Goal: Task Accomplishment & Management: Complete application form

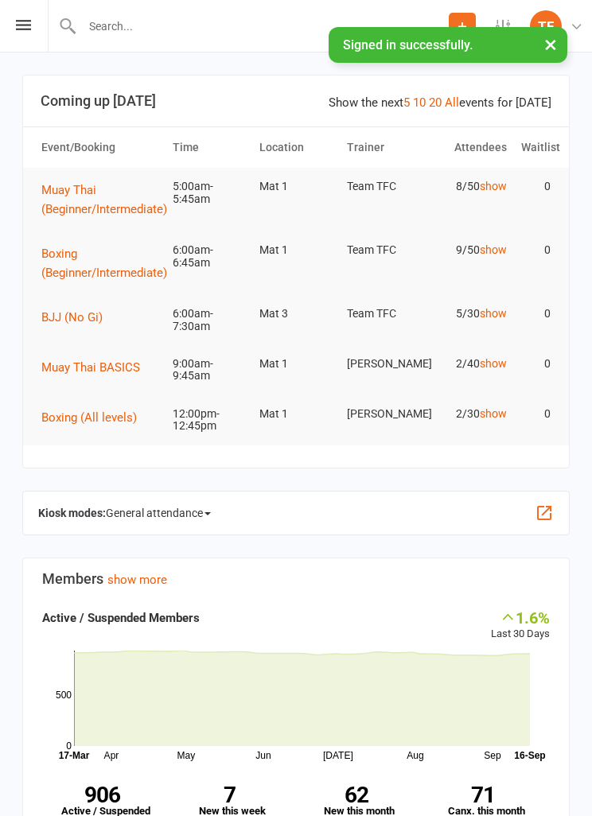
click at [13, 43] on div "Prospect Member Non-attending contact Class / event Appointment Grading event T…" at bounding box center [296, 26] width 592 height 52
click at [17, 31] on div "Prospect Member Non-attending contact Class / event Appointment Grading event T…" at bounding box center [296, 26] width 592 height 52
click at [23, 28] on icon at bounding box center [23, 25] width 15 height 10
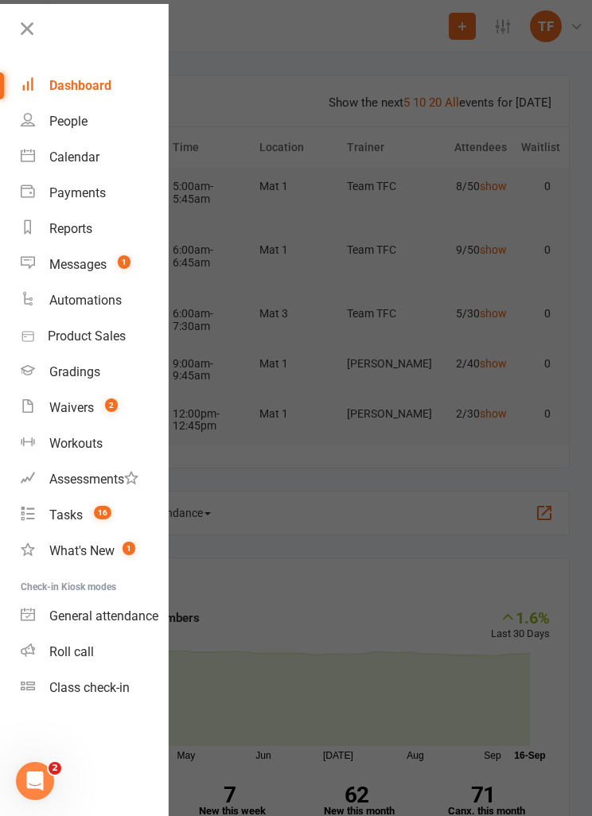
click at [59, 410] on div "Waivers" at bounding box center [71, 407] width 45 height 15
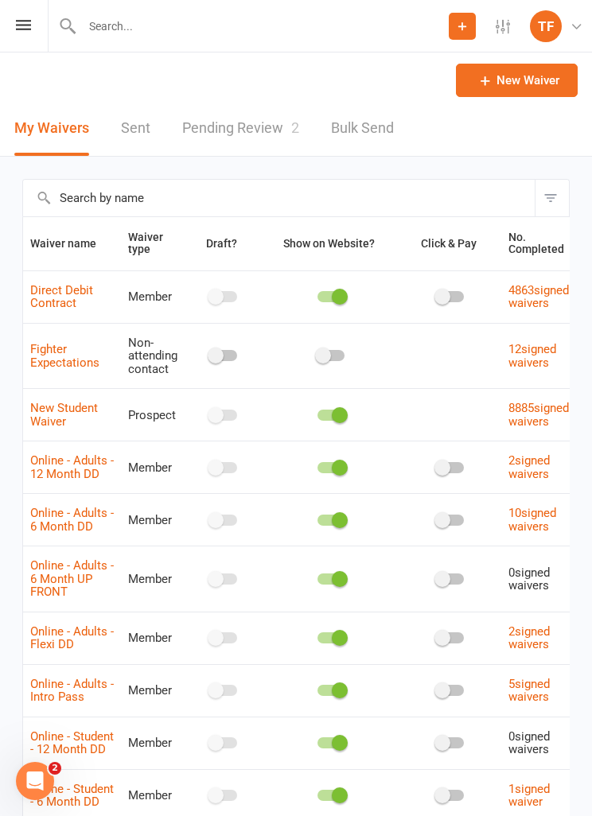
click at [214, 146] on link "Pending Review 2" at bounding box center [240, 128] width 117 height 55
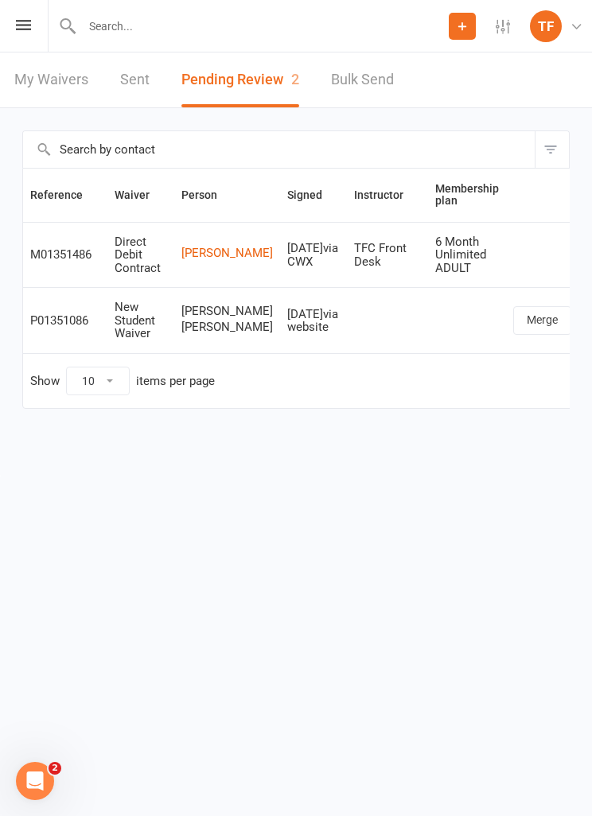
click at [231, 476] on html "Prospect Member Non-attending contact Class / event Appointment Grading event T…" at bounding box center [296, 238] width 592 height 476
click at [16, 25] on icon at bounding box center [23, 25] width 15 height 10
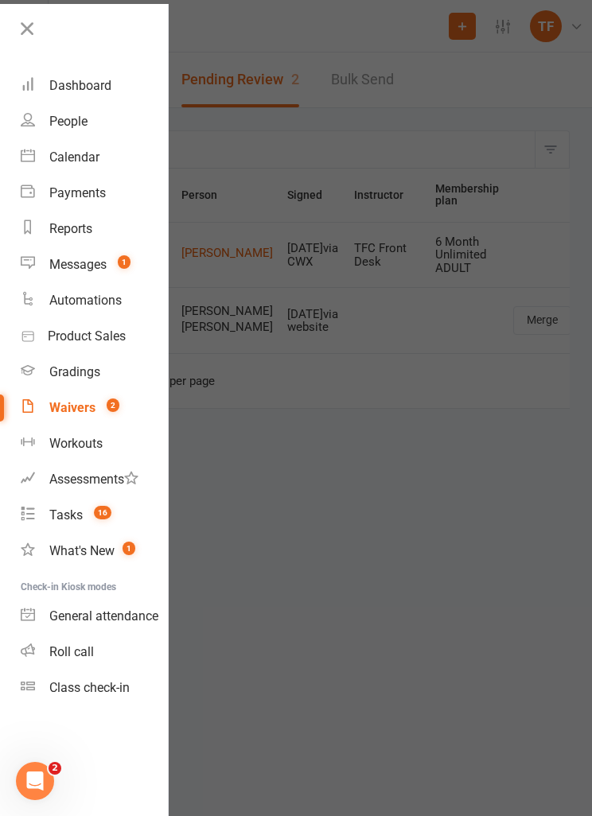
click at [44, 119] on link "People" at bounding box center [94, 121] width 147 height 36
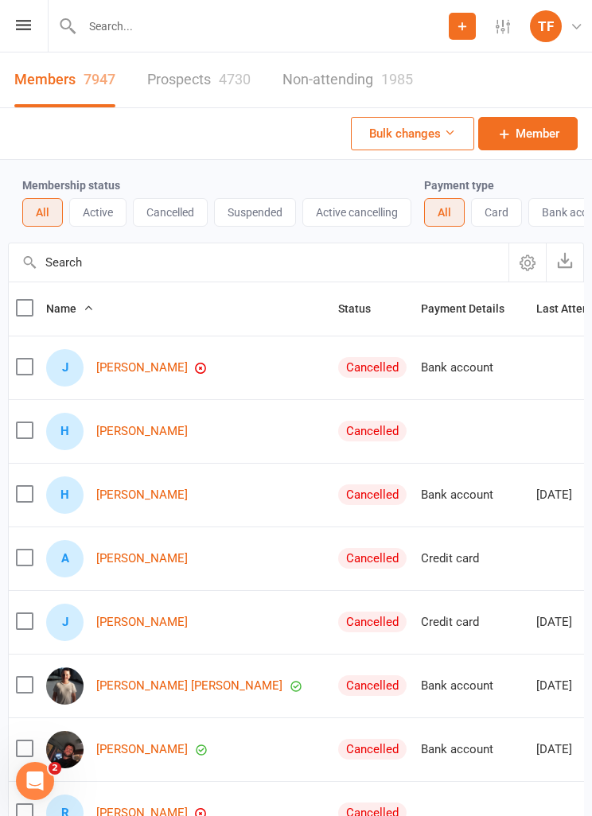
click at [12, 27] on div "Prospect Member Non-attending contact Class / event Appointment Grading event T…" at bounding box center [296, 26] width 592 height 52
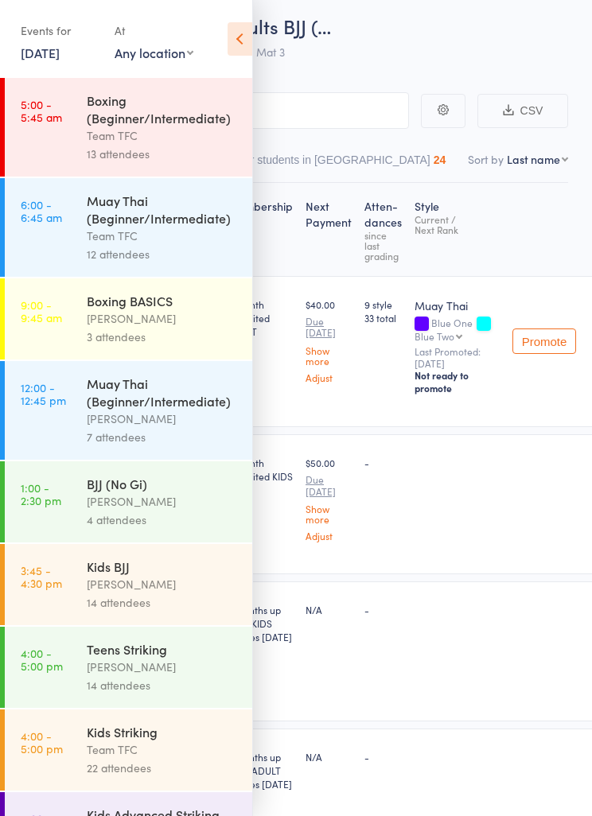
click at [239, 49] on icon at bounding box center [239, 38] width 25 height 33
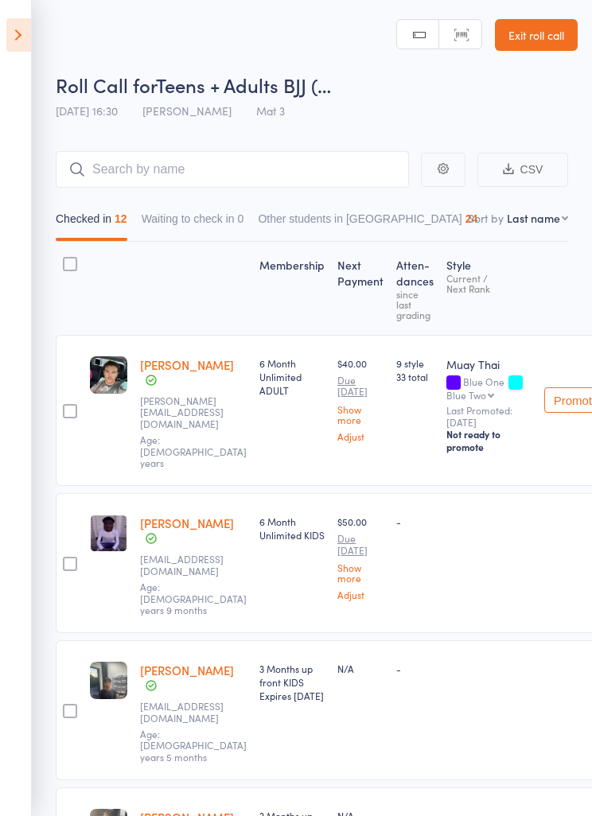
click at [546, 36] on link "Exit roll call" at bounding box center [536, 35] width 83 height 32
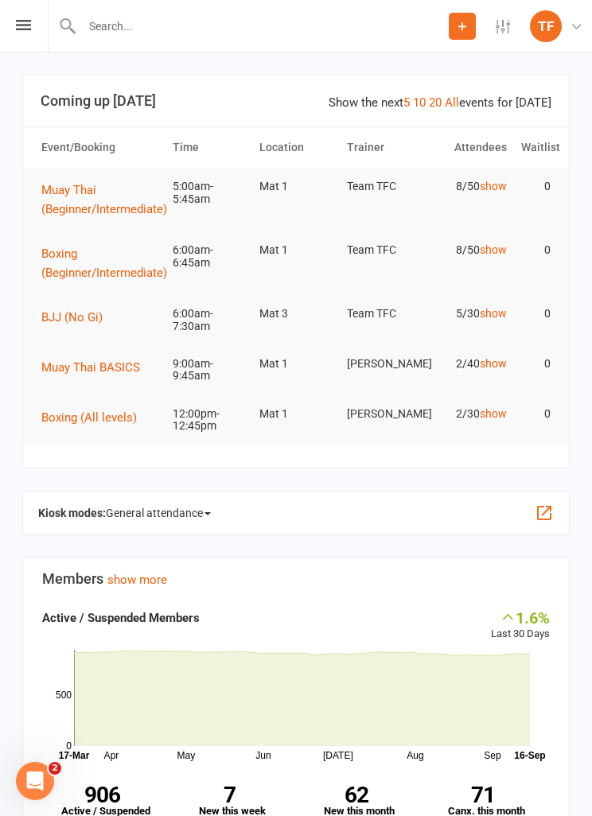
click at [11, 20] on div "Prospect Member Non-attending contact Class / event Appointment Grading event T…" at bounding box center [296, 26] width 592 height 52
click at [21, 7] on div "Prospect Member Non-attending contact Class / event Appointment Grading event T…" at bounding box center [296, 26] width 592 height 52
click at [20, 29] on icon at bounding box center [23, 25] width 15 height 10
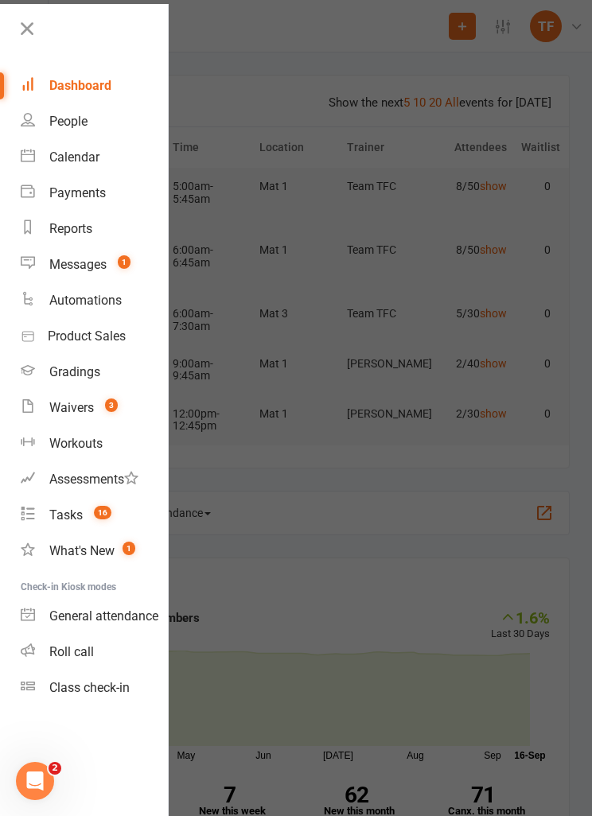
click at [37, 107] on link "People" at bounding box center [94, 121] width 147 height 36
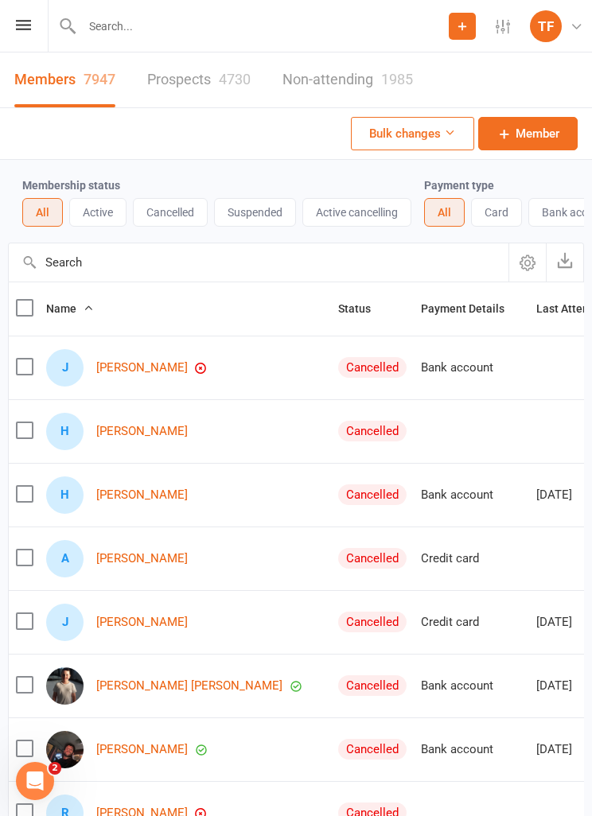
click at [181, 75] on link "Prospects 4730" at bounding box center [198, 79] width 103 height 55
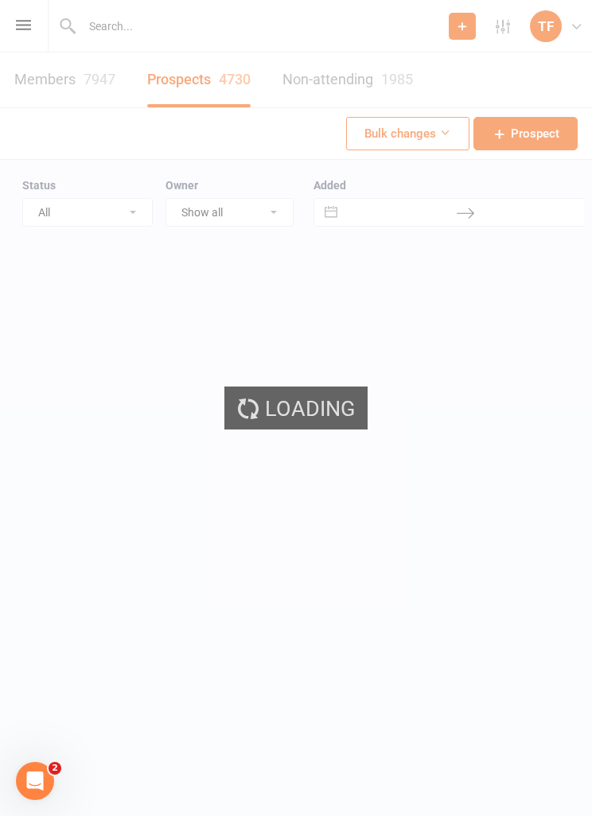
select select "25"
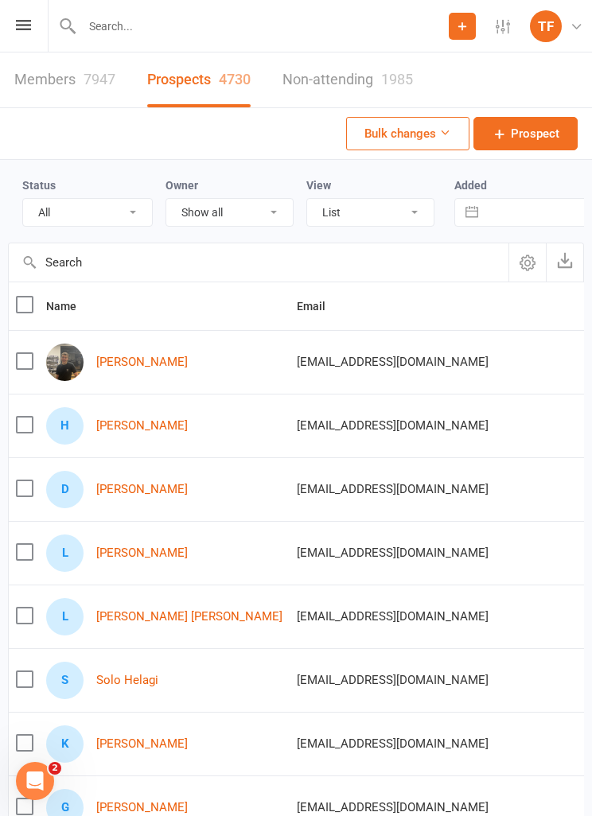
click at [19, 22] on icon at bounding box center [23, 25] width 15 height 10
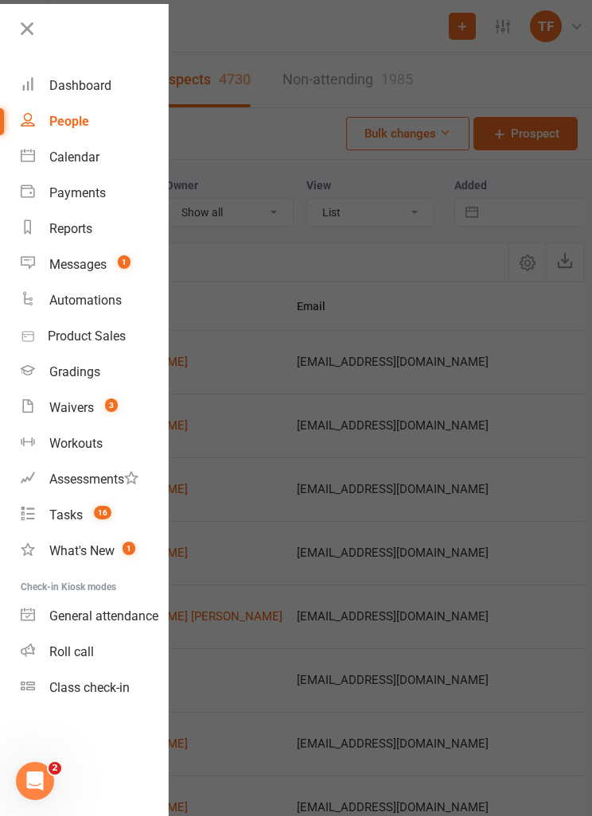
click at [55, 115] on div "People" at bounding box center [69, 121] width 40 height 15
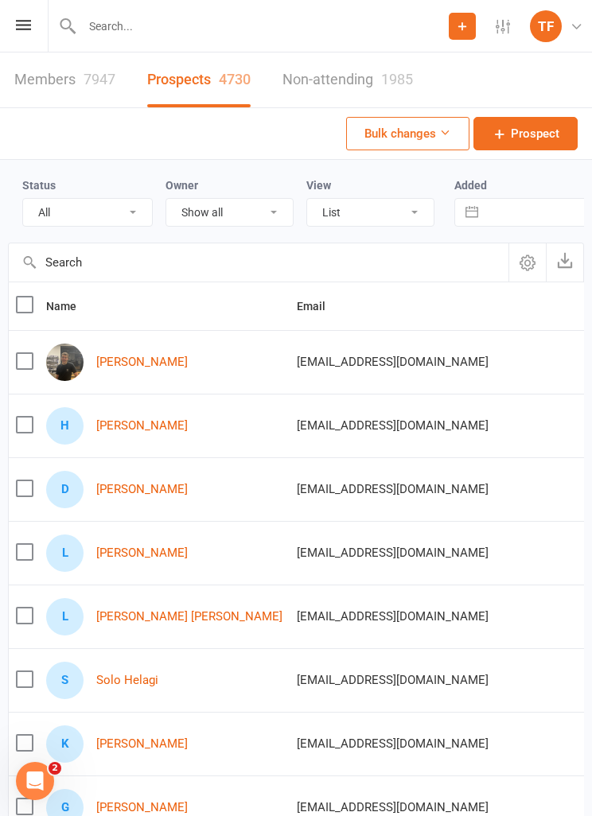
click at [14, 13] on div "Prospect Member Non-attending contact Class / event Appointment Grading event T…" at bounding box center [296, 26] width 592 height 52
click at [21, 29] on icon at bounding box center [23, 25] width 15 height 10
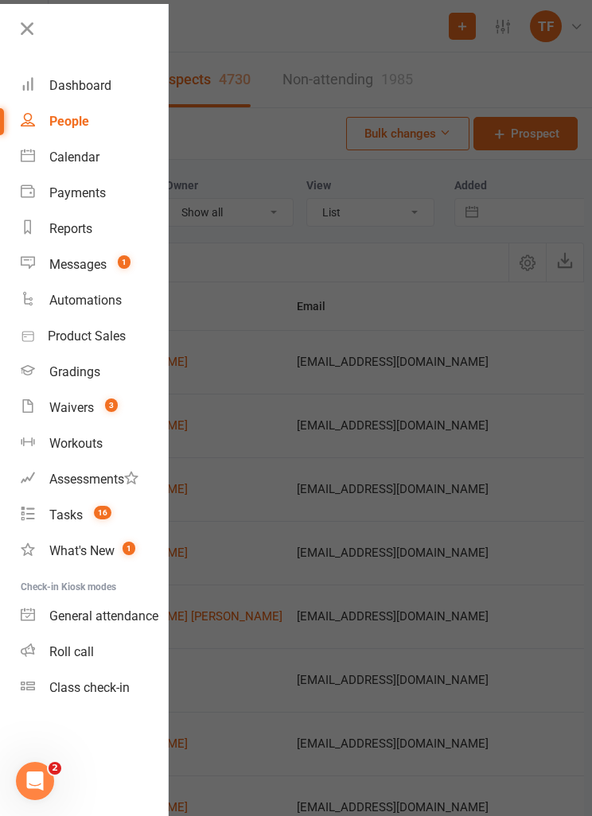
click at [64, 402] on div "Waivers" at bounding box center [71, 407] width 45 height 15
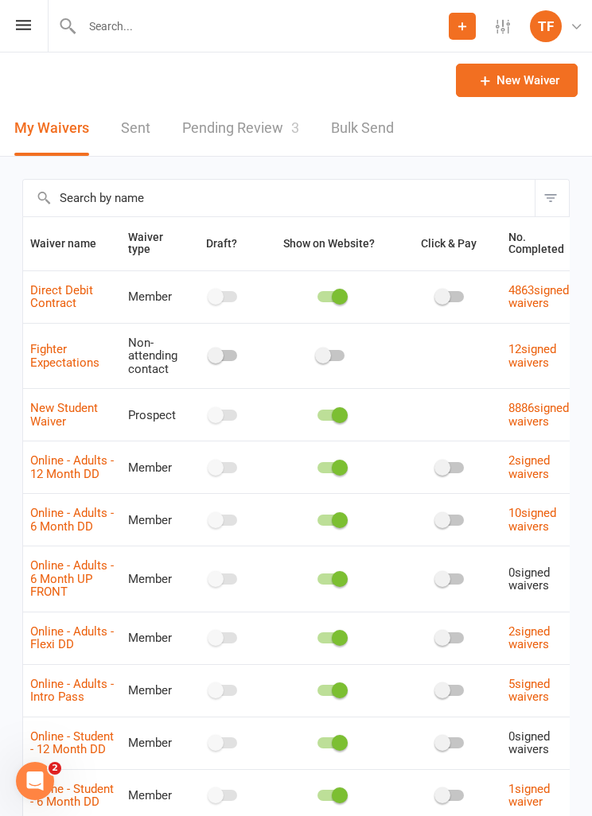
click at [200, 117] on link "Pending Review 3" at bounding box center [240, 128] width 117 height 55
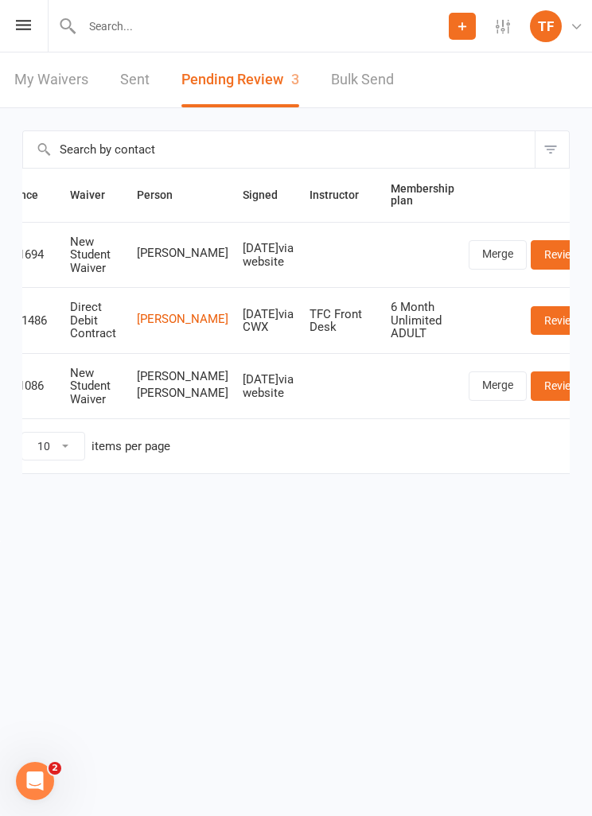
scroll to position [0, 44]
click at [531, 250] on link "Review" at bounding box center [562, 254] width 62 height 29
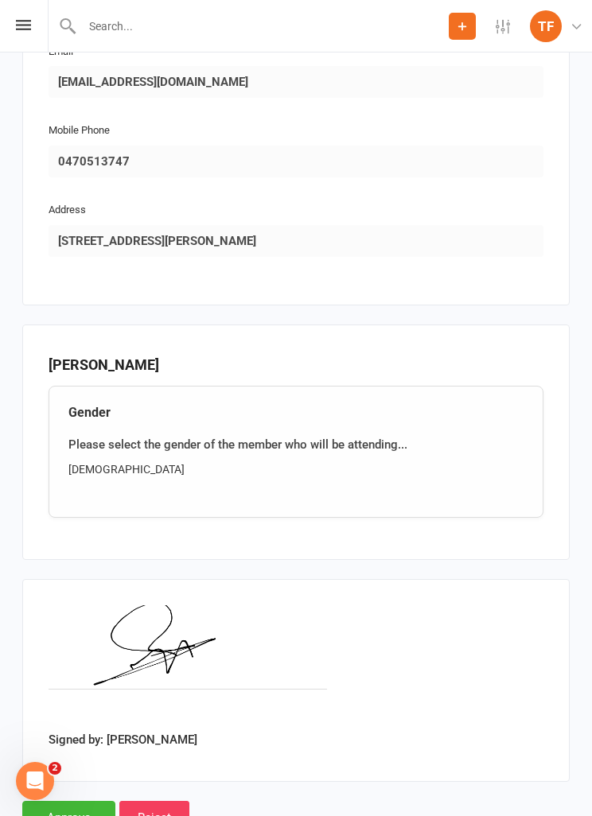
scroll to position [1307, 0]
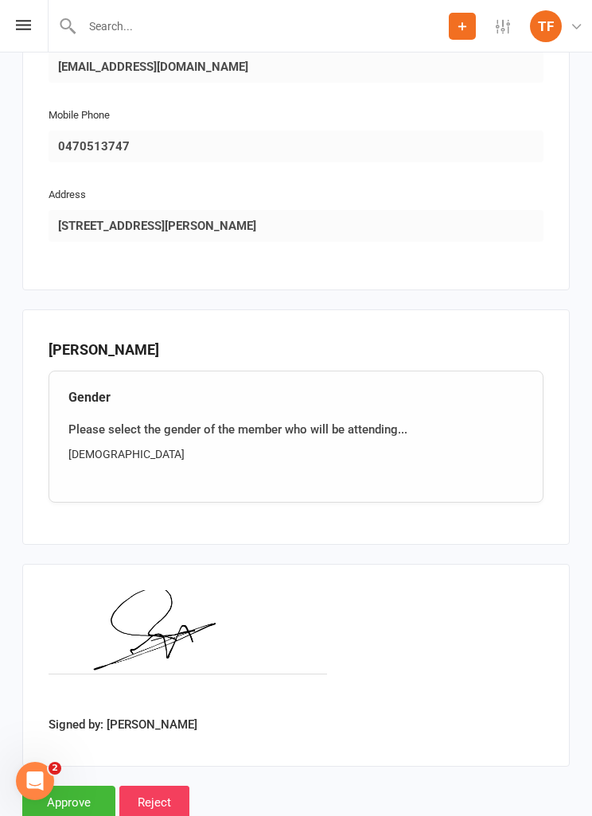
click at [86, 790] on input "Approve" at bounding box center [68, 802] width 93 height 33
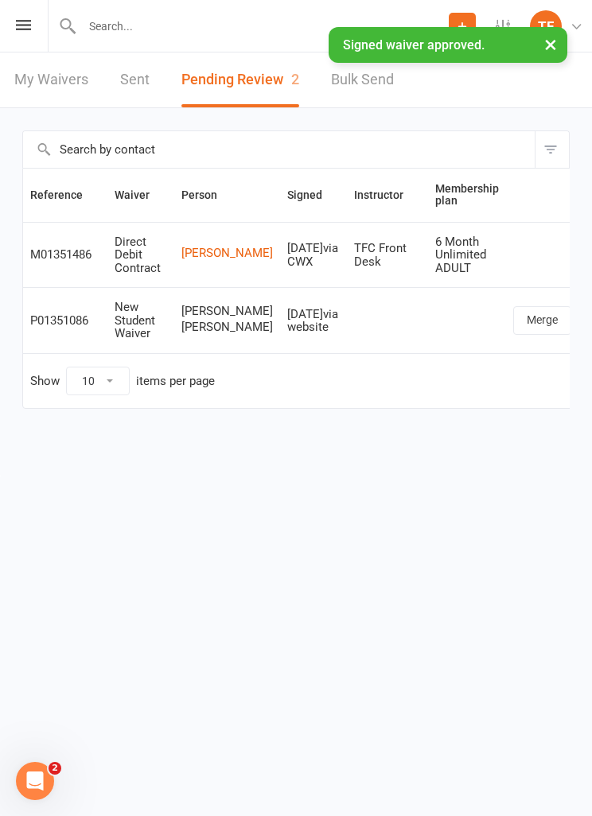
click at [15, 37] on div "Prospect Member Non-attending contact Class / event Appointment Grading event T…" at bounding box center [296, 26] width 592 height 52
click at [30, 20] on icon at bounding box center [23, 25] width 15 height 10
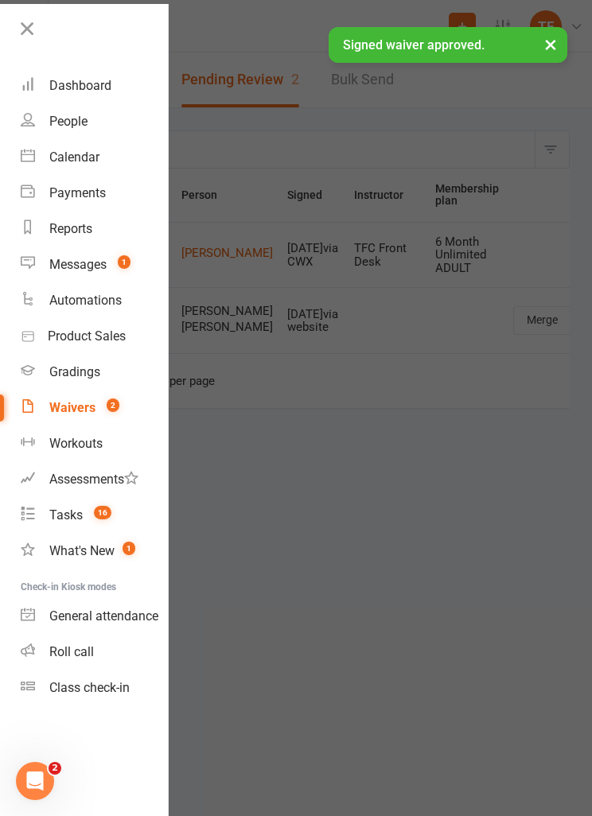
click at [48, 121] on link "People" at bounding box center [94, 121] width 147 height 36
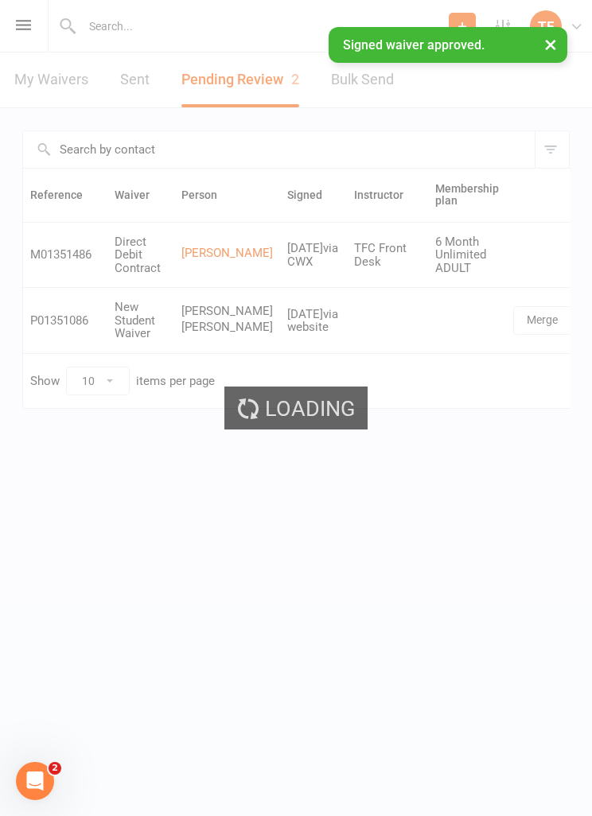
select select "25"
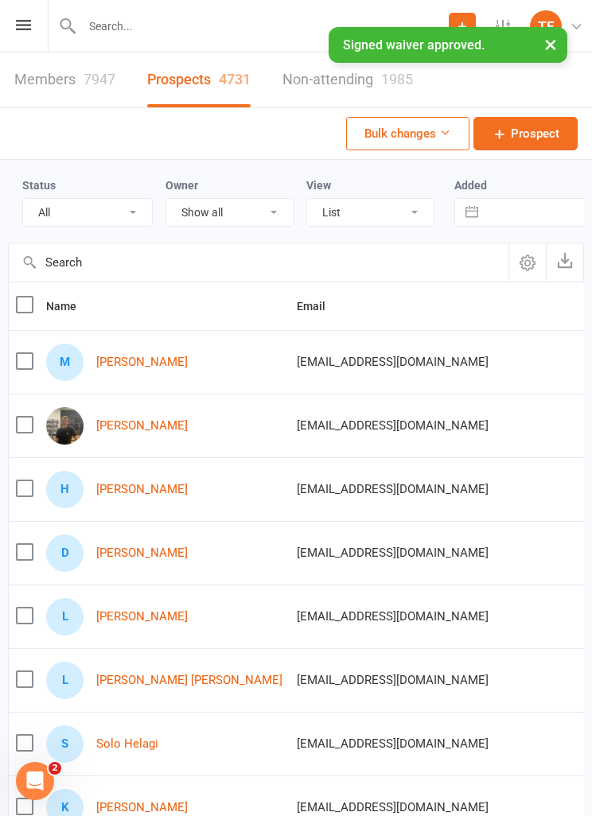
click at [130, 357] on link "[PERSON_NAME]" at bounding box center [141, 362] width 91 height 14
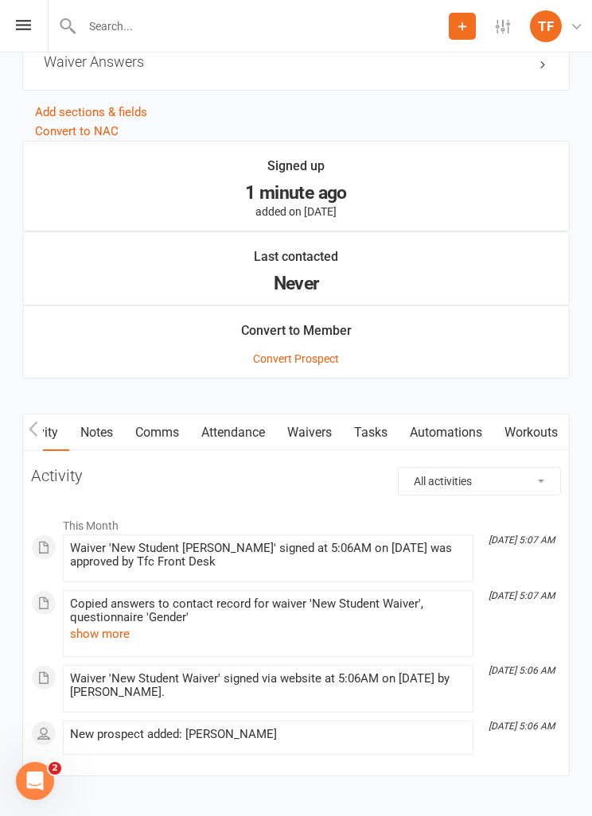
scroll to position [0, 22]
click at [306, 423] on link "Waivers" at bounding box center [309, 432] width 67 height 37
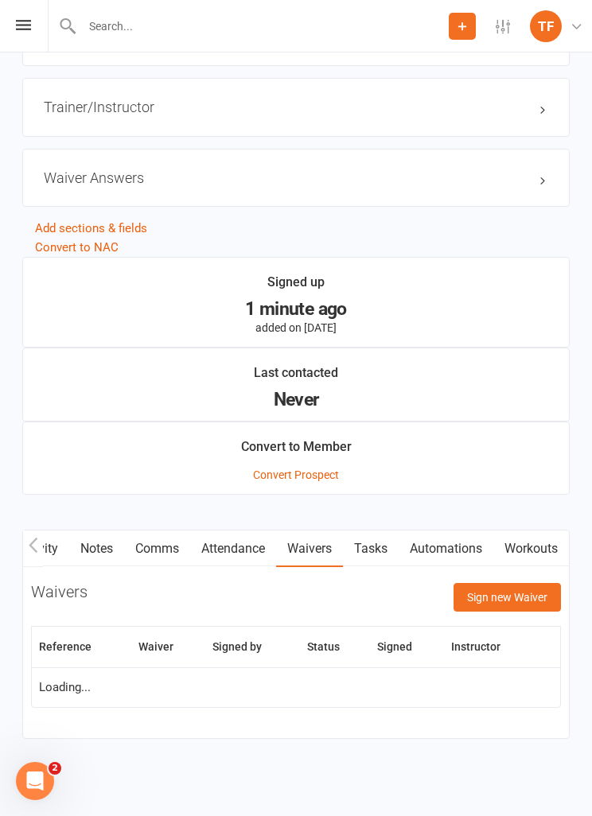
scroll to position [1326, 0]
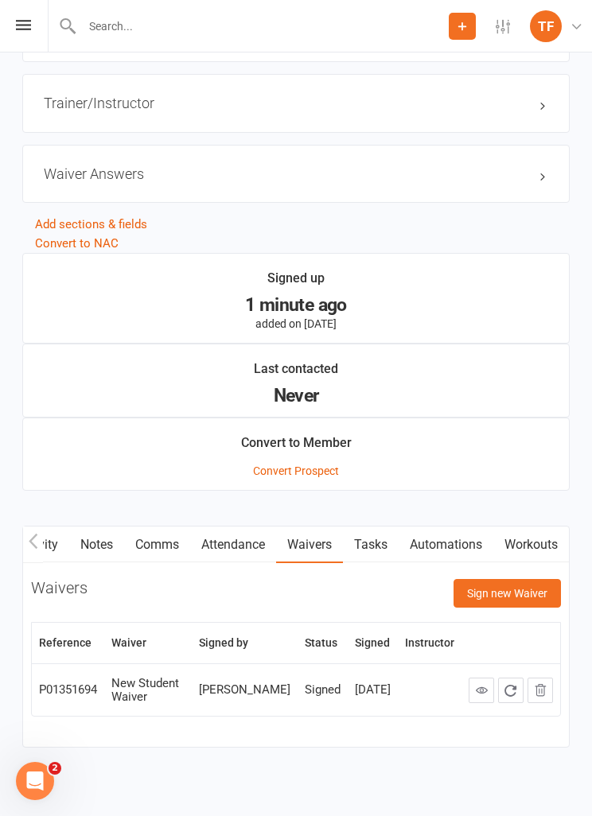
click at [486, 579] on button "Sign new Waiver" at bounding box center [506, 593] width 107 height 29
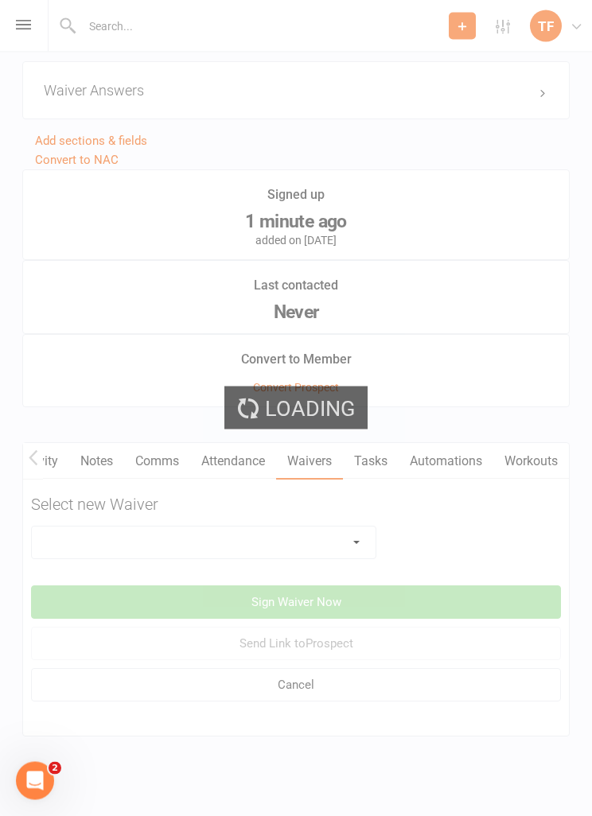
scroll to position [1420, 0]
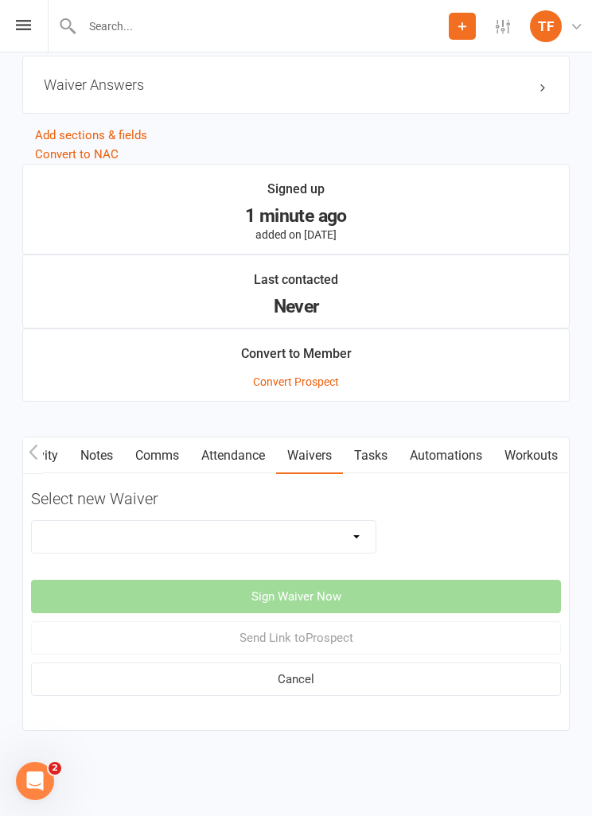
click at [179, 530] on select "Direct Debit Contract New Student Waiver Online - Adults - 12 Month DD Online -…" at bounding box center [204, 537] width 344 height 32
select select "13378"
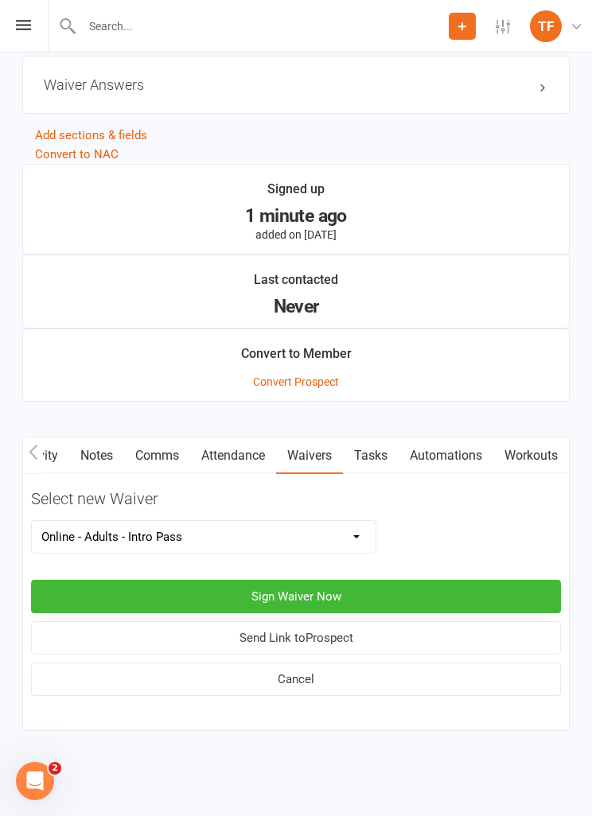
click at [193, 580] on button "Sign Waiver Now" at bounding box center [296, 596] width 530 height 33
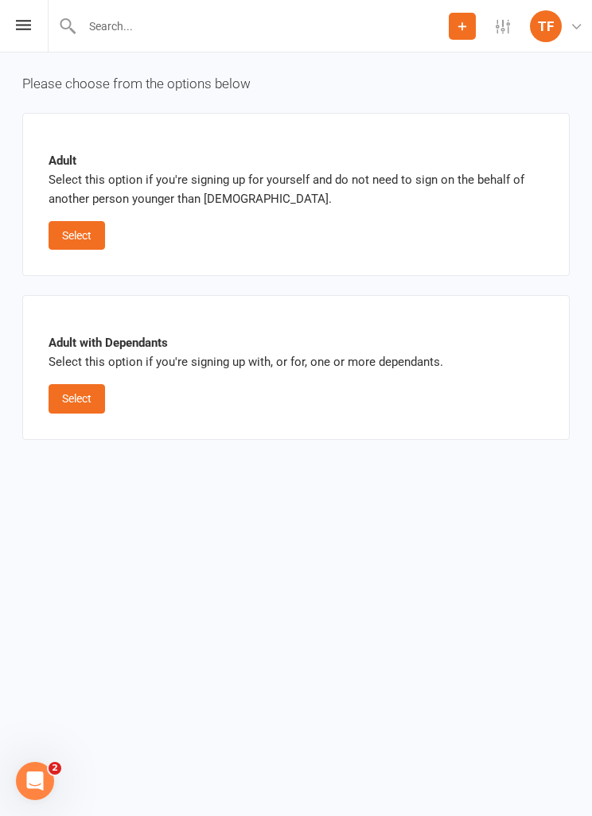
click at [79, 241] on button "Select" at bounding box center [77, 235] width 56 height 29
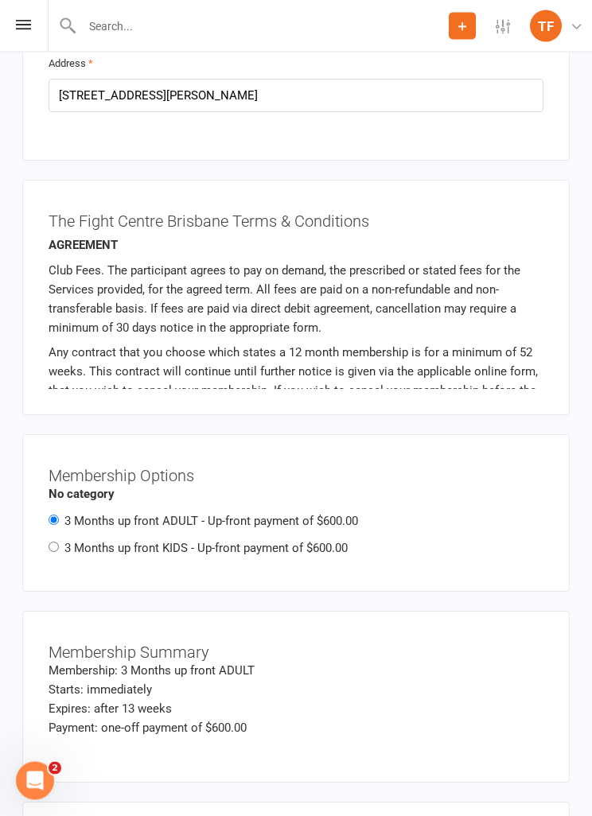
scroll to position [1900, 0]
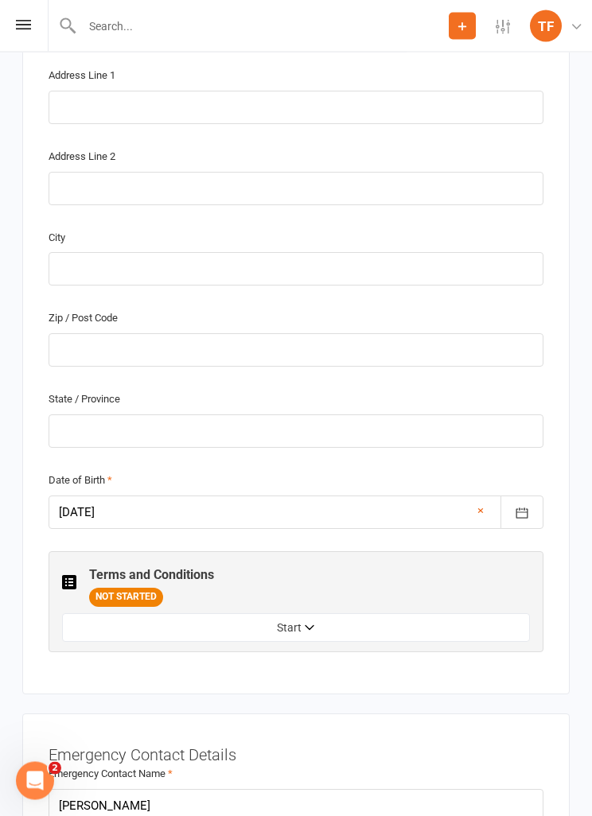
click at [106, 631] on button "Start" at bounding box center [296, 628] width 468 height 29
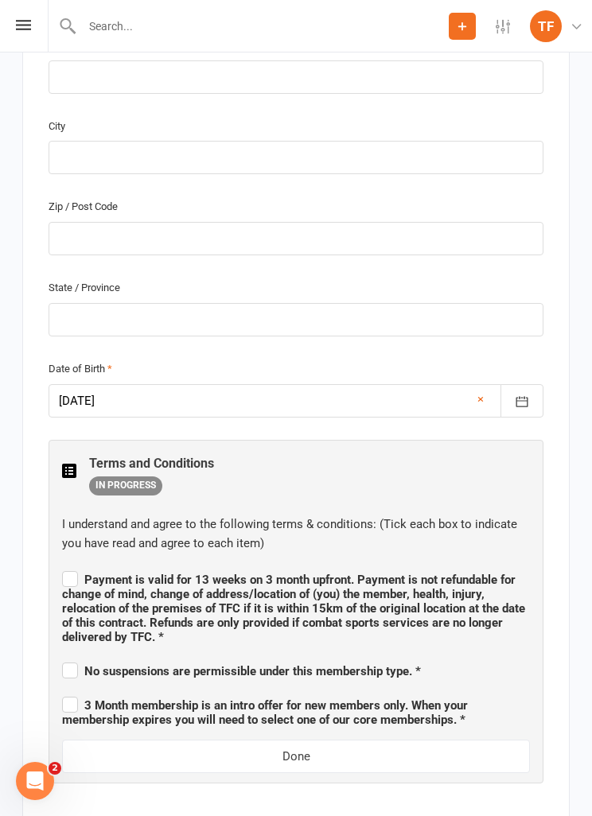
scroll to position [997, 0]
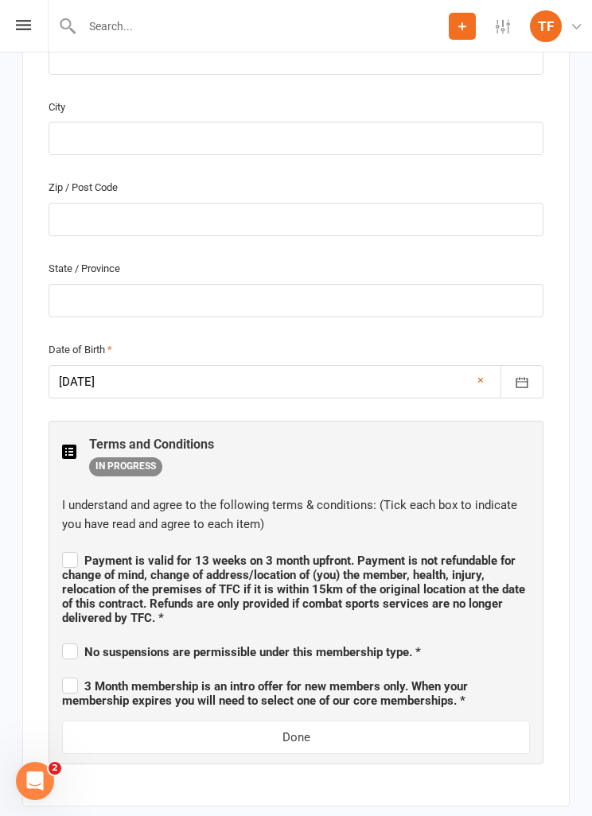
click at [67, 549] on span "Payment is valid for 13 weeks on 3 month upfront. Payment is not refundable for…" at bounding box center [296, 587] width 468 height 76
click at [67, 546] on input "Payment is valid for 13 weeks on 3 month upfront. Payment is not refundable for…" at bounding box center [296, 546] width 468 height 0
checkbox input "true"
click at [75, 640] on label "No suspensions are permissible under this membership type. *" at bounding box center [241, 649] width 359 height 19
click at [75, 638] on input "No suspensions are permissible under this membership type. *" at bounding box center [241, 638] width 359 height 0
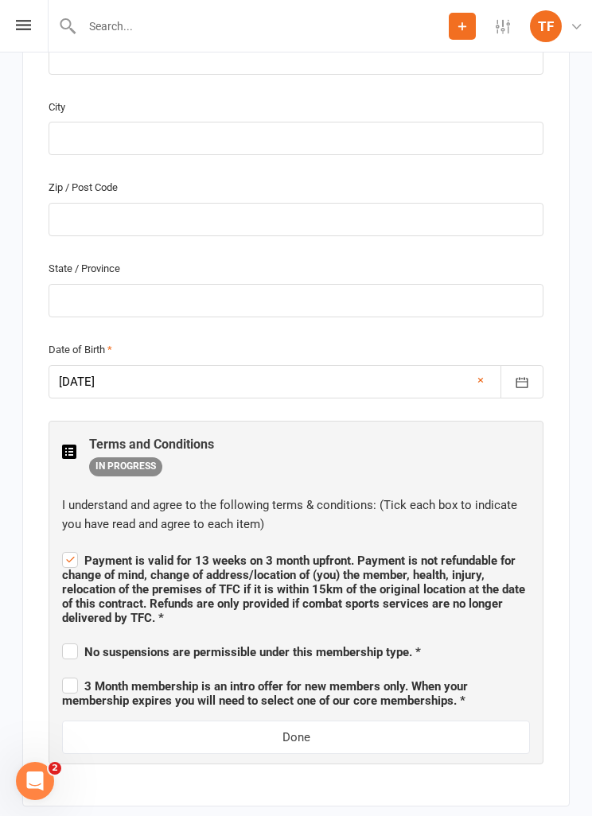
checkbox input "true"
click at [71, 675] on label "3 Month membership is an intro offer for new members only. When your membership…" at bounding box center [296, 690] width 468 height 33
click at [71, 672] on input "3 Month membership is an intro offer for new members only. When your membership…" at bounding box center [296, 672] width 468 height 0
checkbox input "true"
click at [89, 728] on button "Done" at bounding box center [296, 736] width 468 height 33
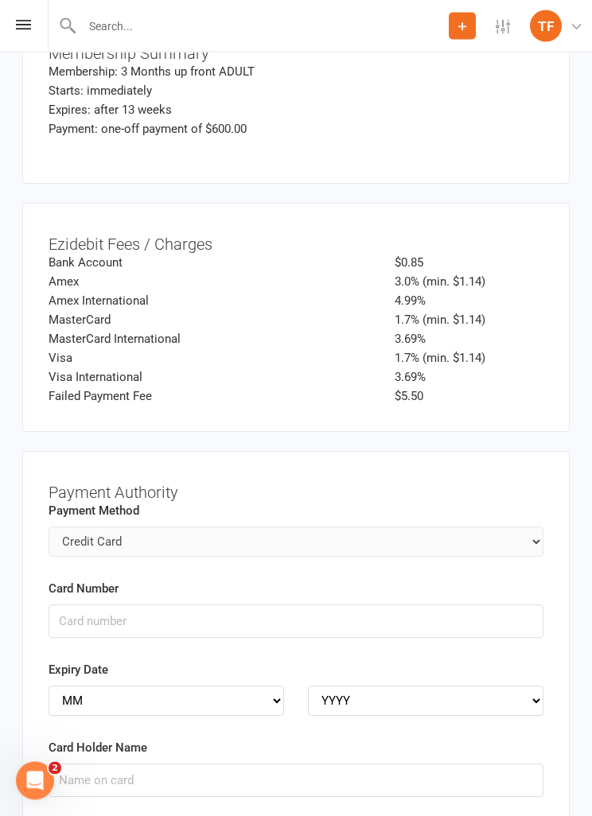
scroll to position [2484, 0]
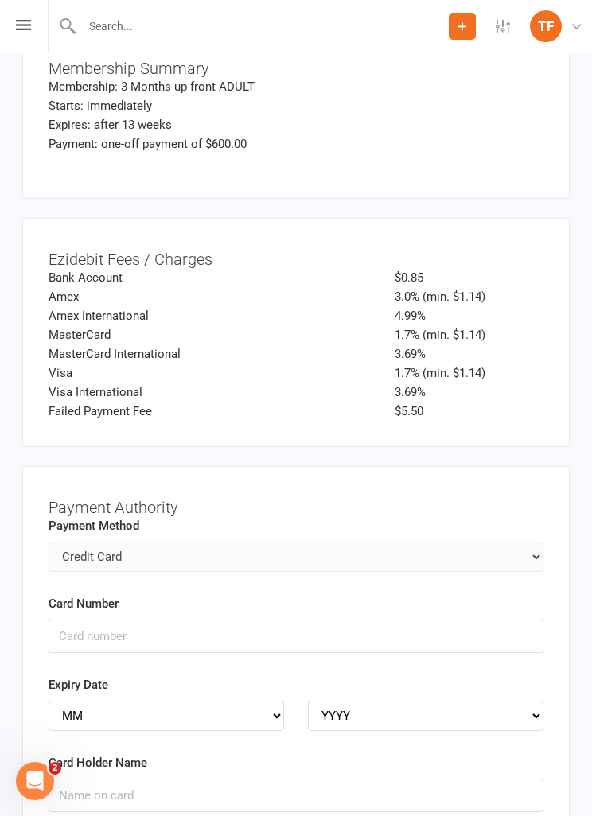
click at [17, 20] on icon at bounding box center [23, 25] width 15 height 10
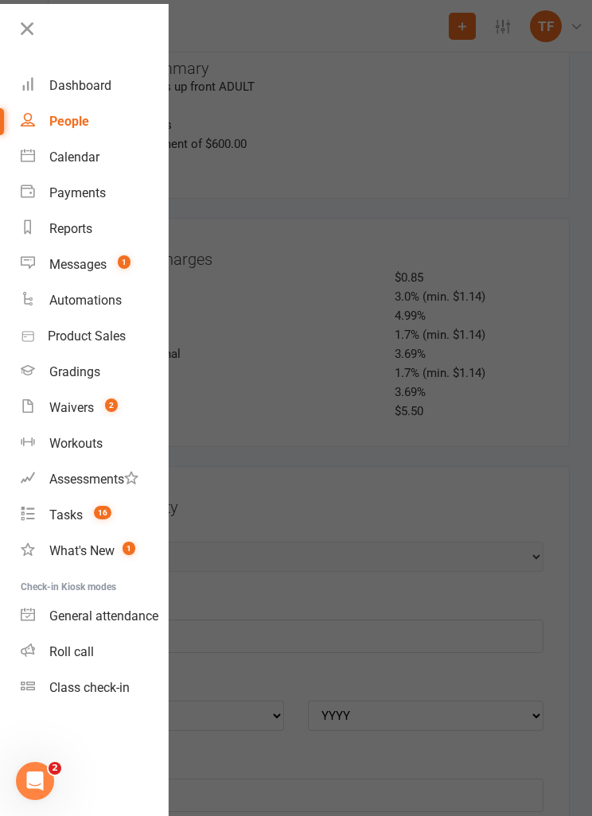
click at [49, 141] on link "Calendar" at bounding box center [94, 157] width 147 height 36
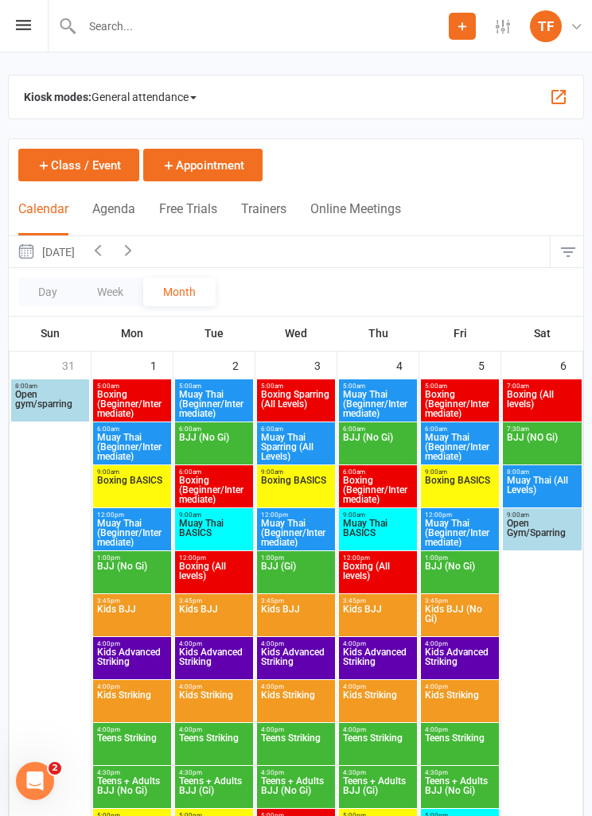
click at [6, 4] on div "Prospect Member Non-attending contact Class / event Appointment Grading event T…" at bounding box center [296, 26] width 592 height 52
click at [27, 25] on icon at bounding box center [23, 25] width 15 height 10
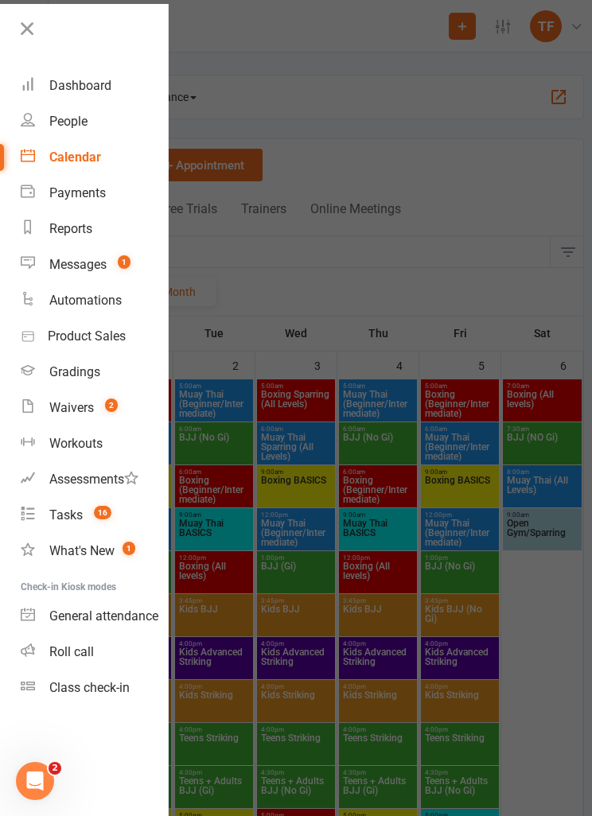
click at [48, 128] on link "People" at bounding box center [94, 121] width 147 height 36
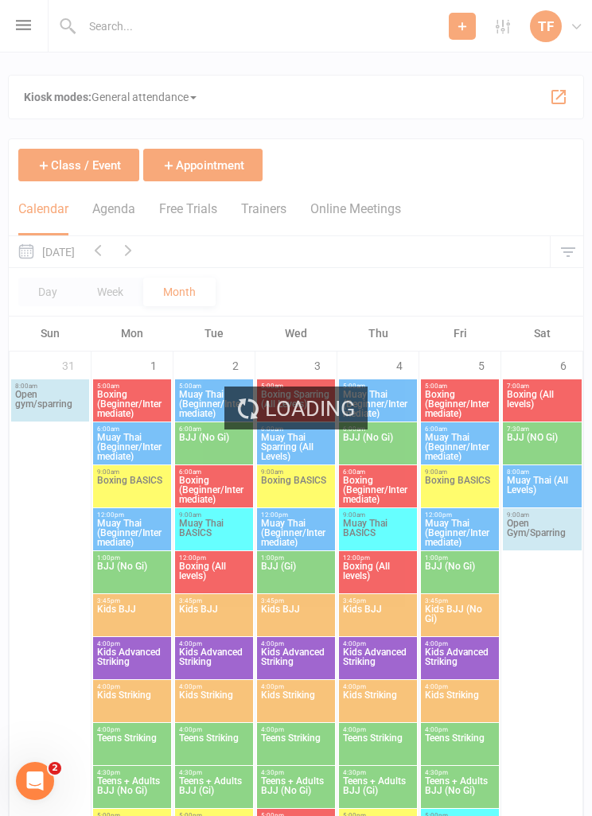
select select "25"
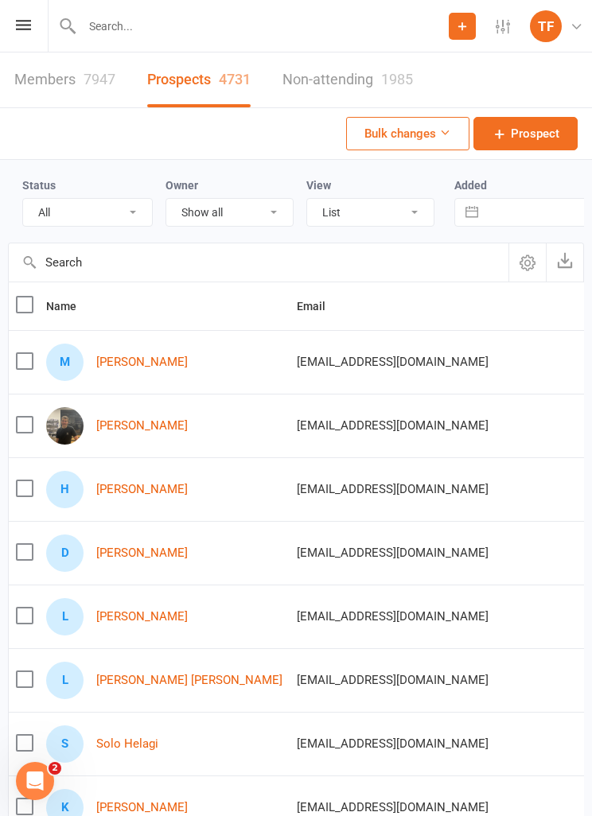
click at [132, 360] on link "[PERSON_NAME]" at bounding box center [141, 362] width 91 height 14
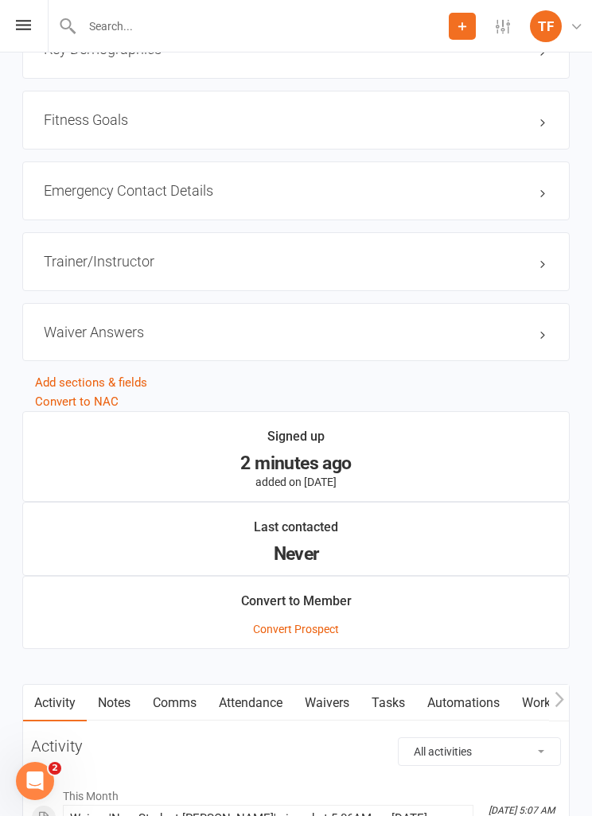
scroll to position [1438, 0]
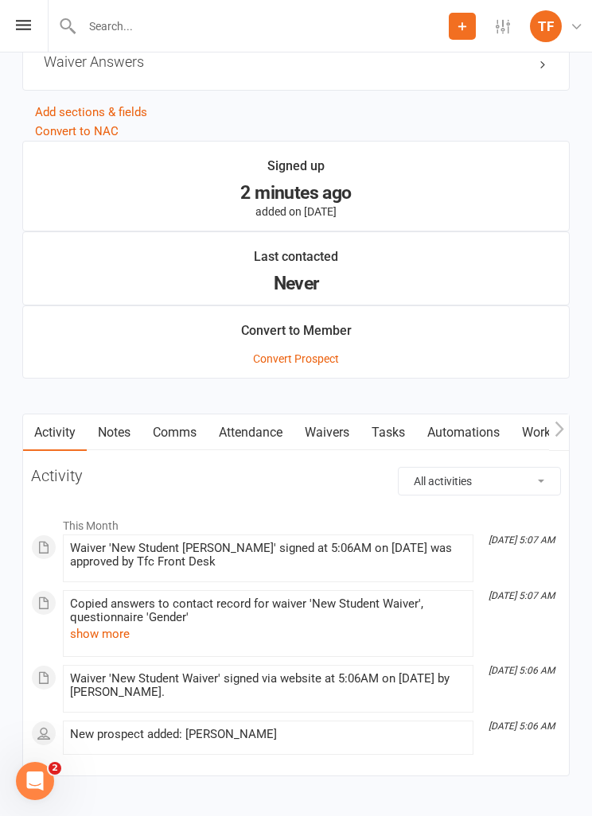
click at [322, 416] on link "Waivers" at bounding box center [326, 432] width 67 height 37
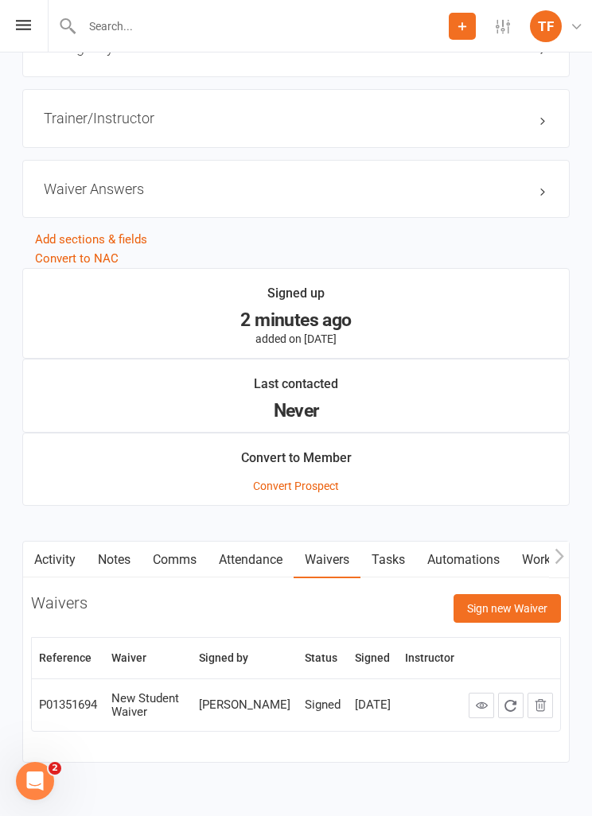
click at [468, 594] on button "Sign new Waiver" at bounding box center [506, 608] width 107 height 29
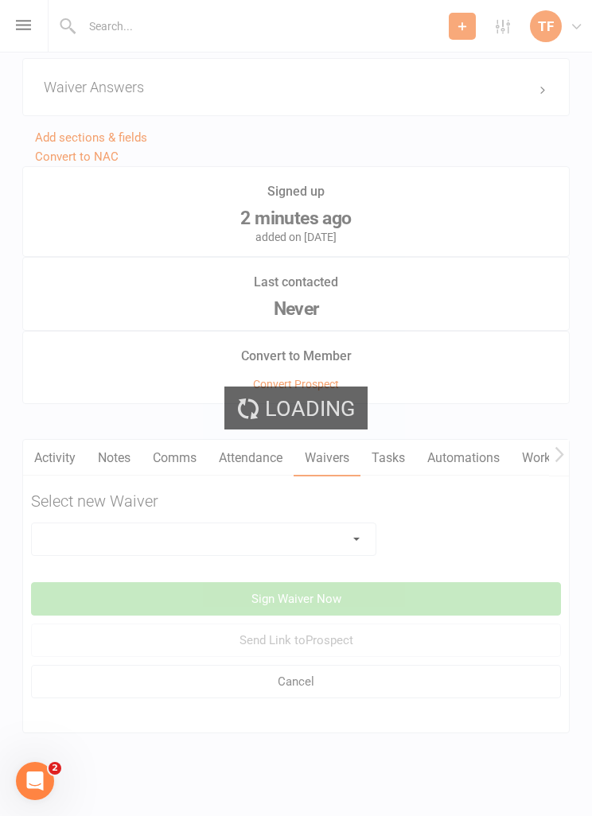
scroll to position [1420, 0]
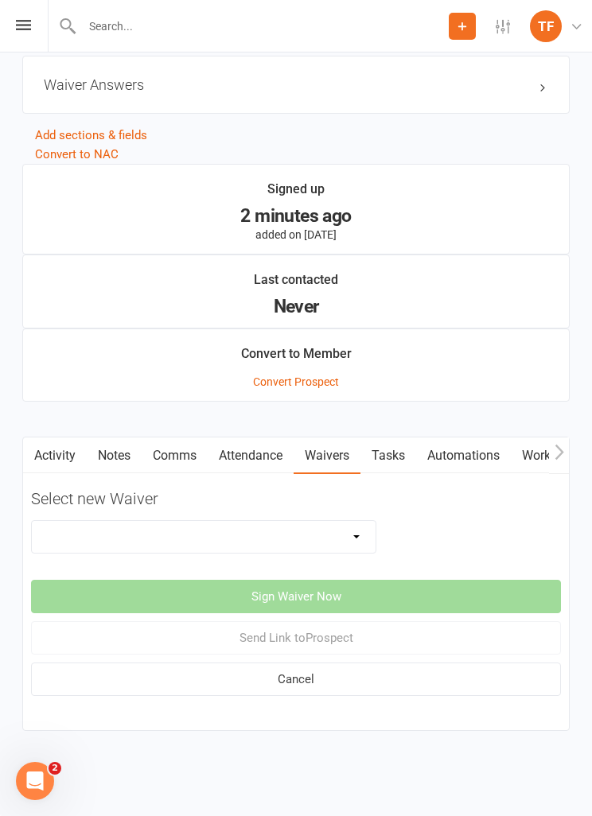
click at [173, 528] on select "Direct Debit Contract New Student Waiver Online - Adults - 12 Month DD Online -…" at bounding box center [204, 537] width 344 height 32
select select "2710"
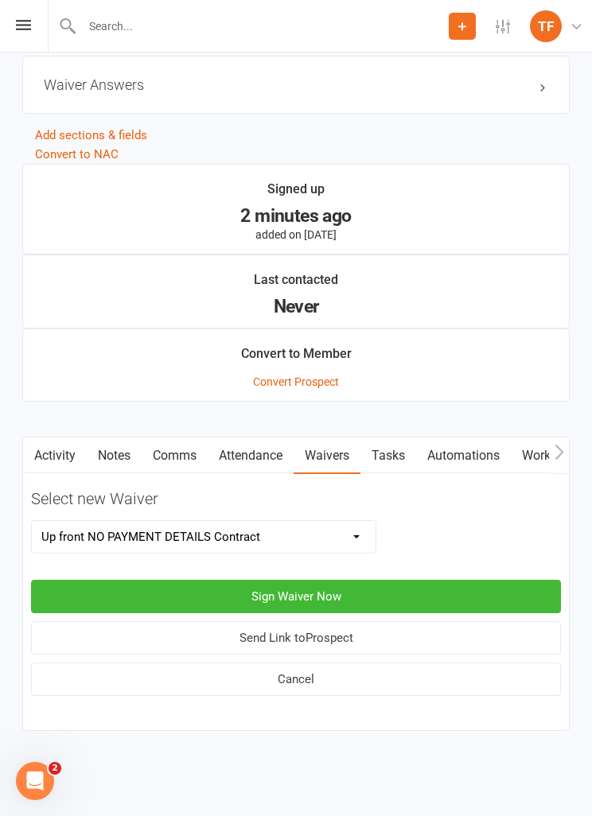
click at [111, 597] on button "Sign Waiver Now" at bounding box center [296, 596] width 530 height 33
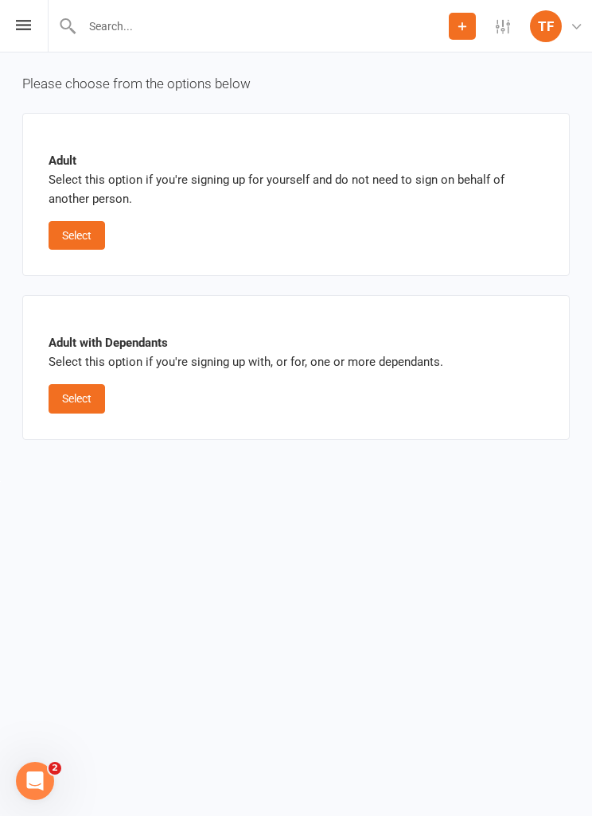
click at [66, 243] on button "Select" at bounding box center [77, 235] width 56 height 29
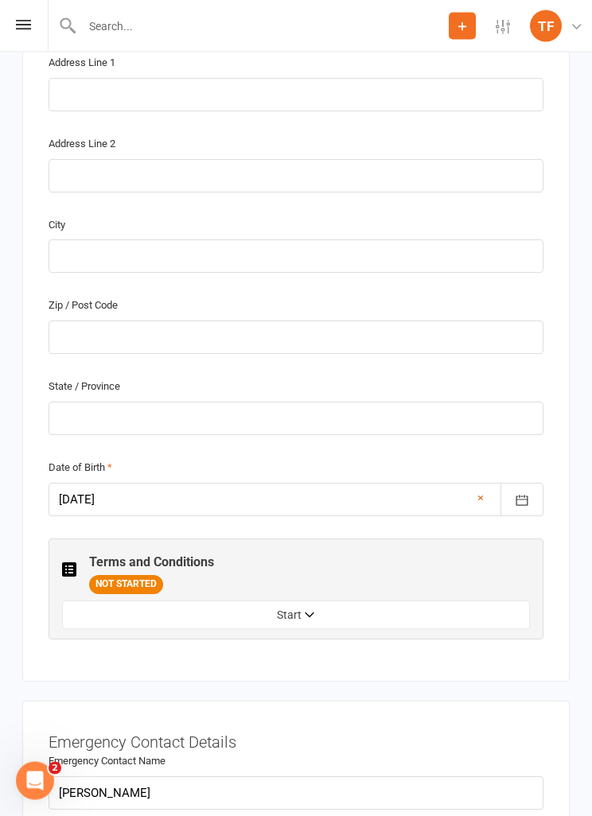
scroll to position [879, 0]
click at [111, 620] on button "Start" at bounding box center [296, 614] width 468 height 29
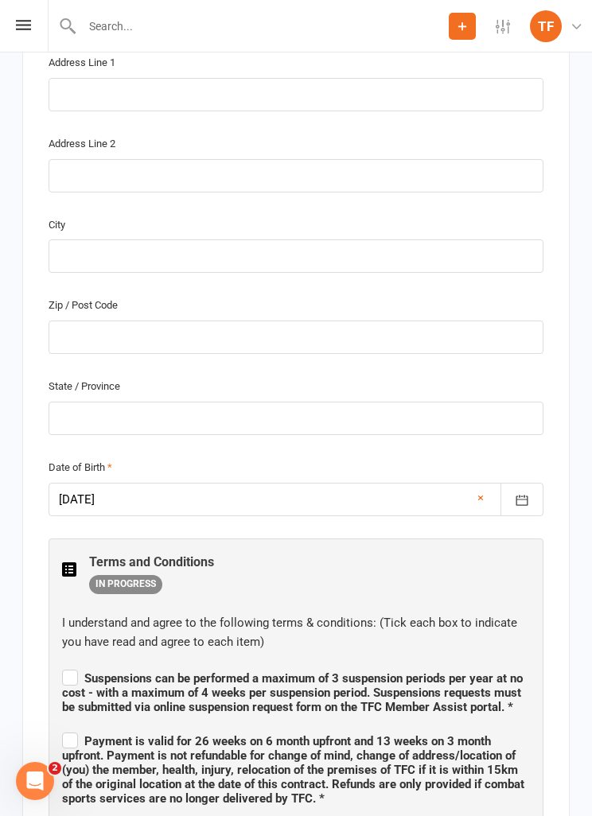
click at [58, 658] on div "Terms and Conditions IN PROGRESS I understand and agree to the following terms …" at bounding box center [296, 717] width 495 height 358
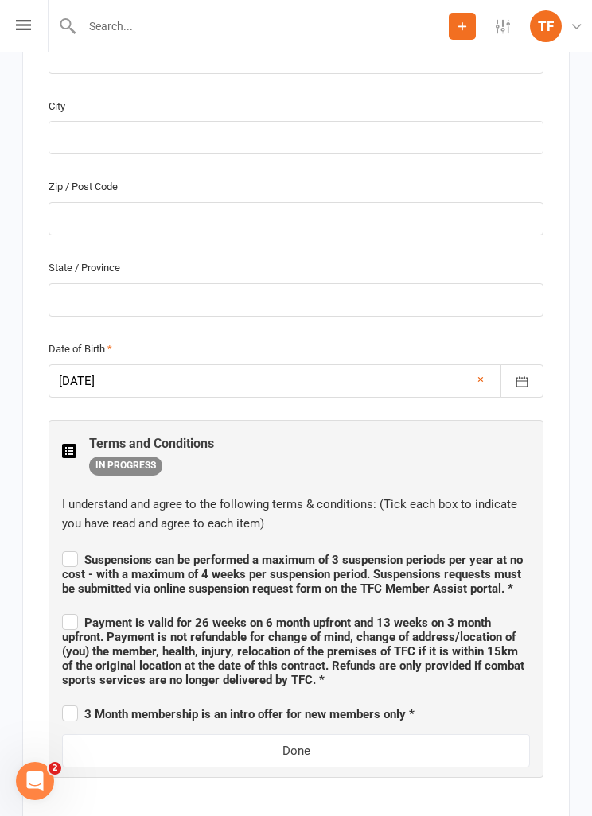
scroll to position [997, 0]
click at [64, 534] on div "I understand and agree to the following terms & conditions: (Tick each box to i…" at bounding box center [296, 631] width 468 height 273
click at [71, 613] on label "Payment is valid for 26 weeks on 6 month upfront and 13 weeks on 3 month upfron…" at bounding box center [296, 650] width 468 height 76
click at [71, 609] on input "Payment is valid for 26 weeks on 6 month upfront and 13 weeks on 3 month upfron…" at bounding box center [296, 609] width 468 height 0
checkbox input "true"
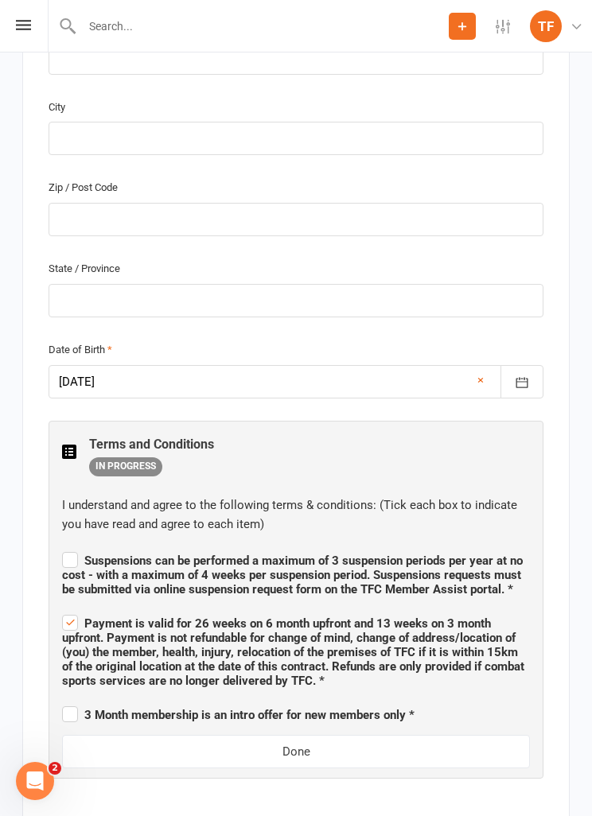
click at [80, 701] on input "3 Month membership is an intro offer for new members only *" at bounding box center [238, 701] width 352 height 0
checkbox input "true"
click at [60, 529] on div "Terms and Conditions IN PROGRESS I understand and agree to the following terms …" at bounding box center [296, 600] width 495 height 358
click at [81, 549] on span "Suspensions can be performed a maximum of 3 suspension periods per year at no c…" at bounding box center [296, 573] width 468 height 48
click at [81, 546] on input "Suspensions can be performed a maximum of 3 suspension periods per year at no c…" at bounding box center [296, 546] width 468 height 0
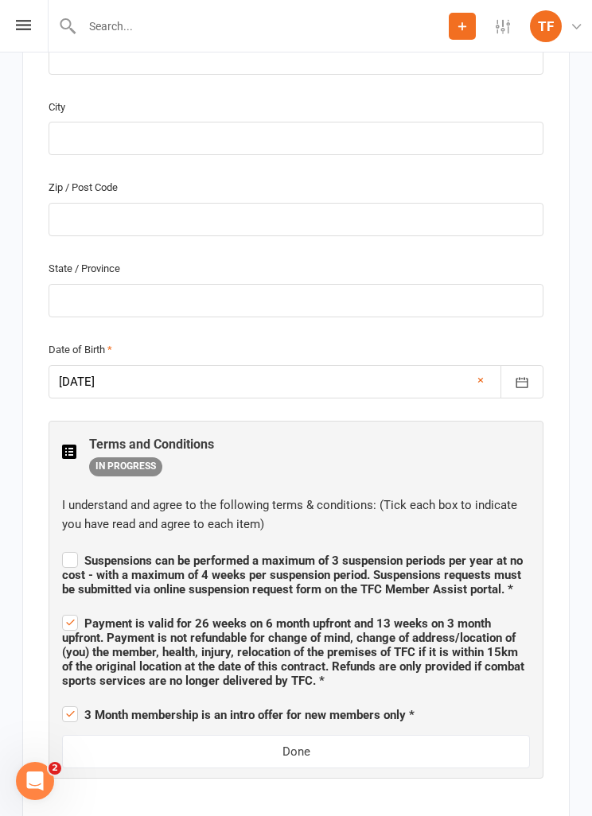
checkbox input "true"
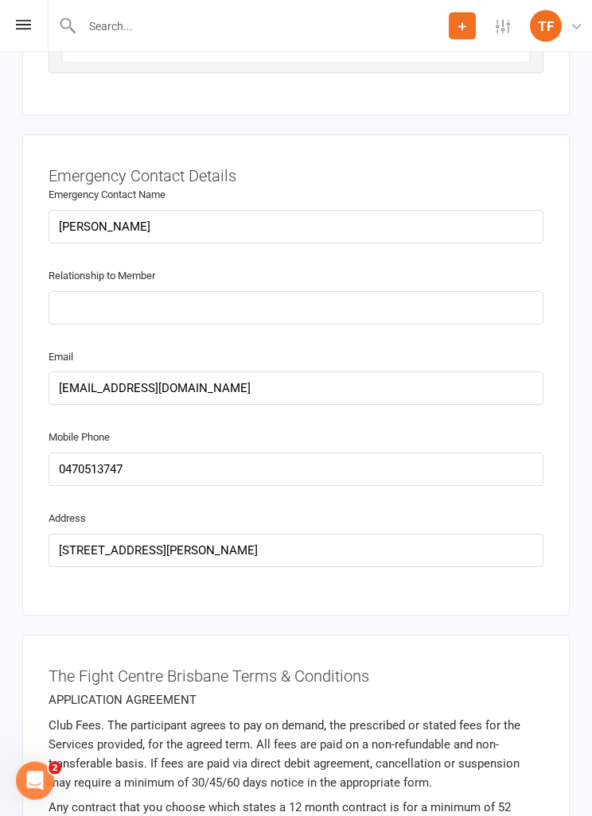
scroll to position [1703, 0]
click at [84, 313] on input "text" at bounding box center [296, 307] width 495 height 33
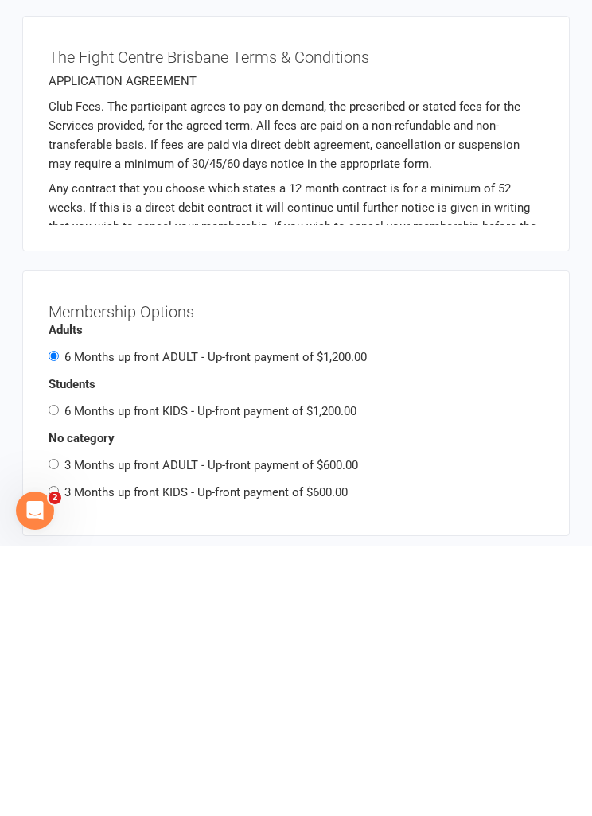
scroll to position [2058, 0]
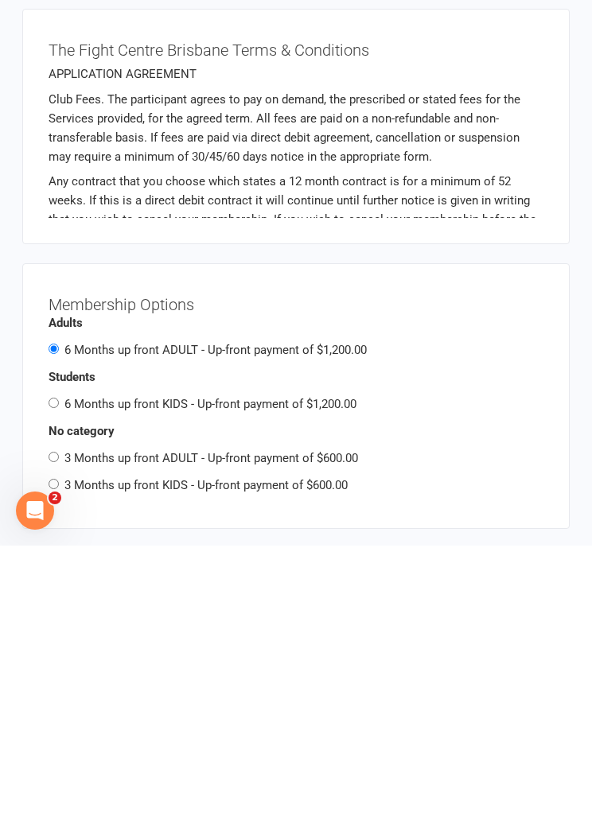
type input "Friend"
click at [59, 722] on input "3 Months up front ADULT - Up-front payment of $600.00" at bounding box center [54, 727] width 10 height 10
radio input "true"
radio input "false"
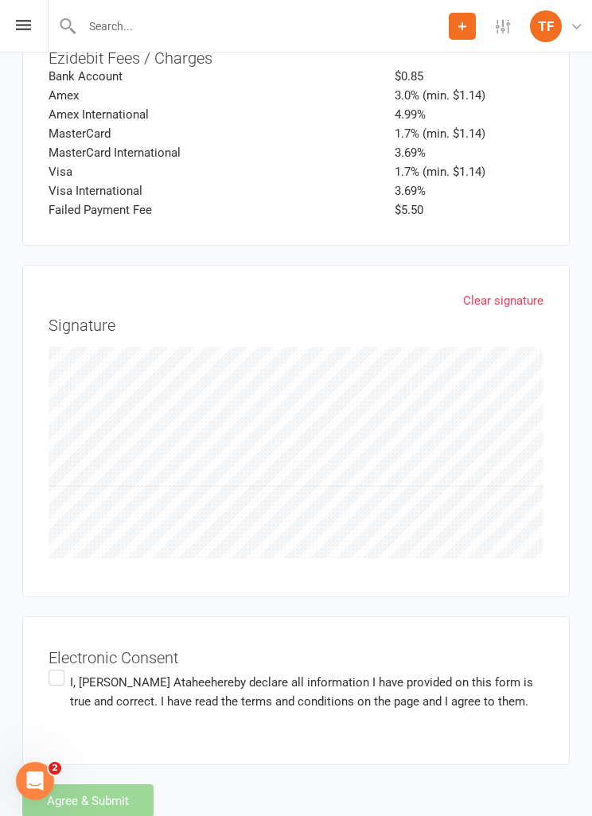
scroll to position [3053, 0]
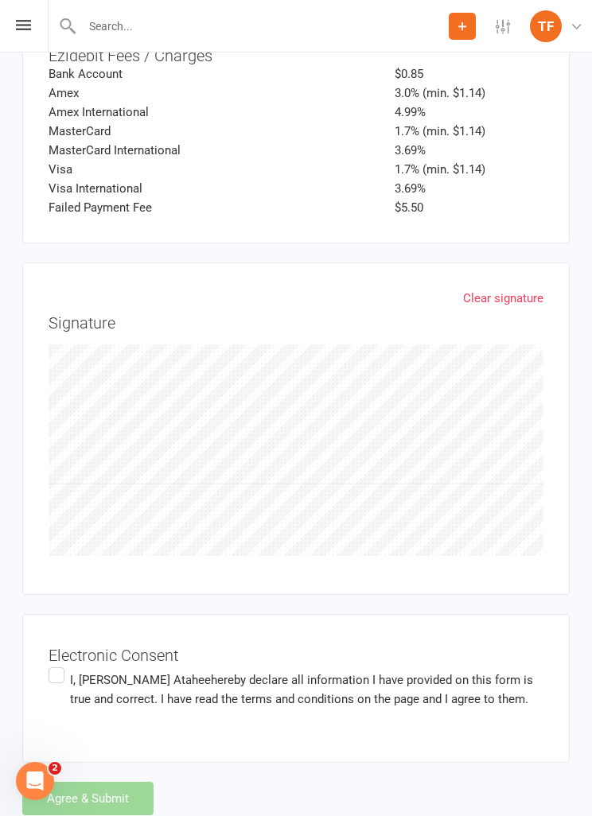
click at [69, 669] on label "I, [PERSON_NAME] declare all information I have provided on this form is true a…" at bounding box center [296, 689] width 495 height 50
click at [59, 664] on input "I, [PERSON_NAME] declare all information I have provided on this form is true a…" at bounding box center [54, 664] width 10 height 0
click at [120, 782] on button "Agree & Submit" at bounding box center [87, 798] width 131 height 33
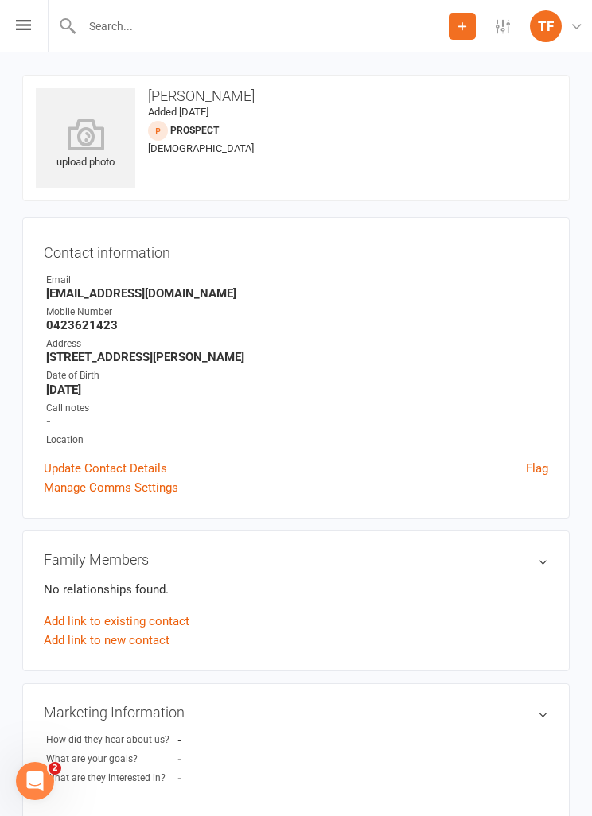
click at [78, 118] on icon at bounding box center [85, 134] width 99 height 32
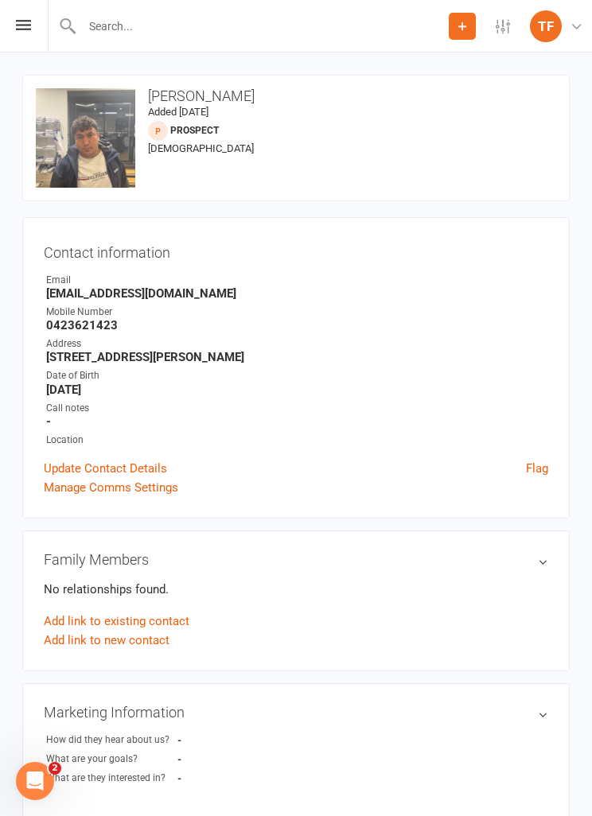
click at [445, 254] on h3 "Contact information" at bounding box center [296, 250] width 504 height 22
